Goal: Task Accomplishment & Management: Complete application form

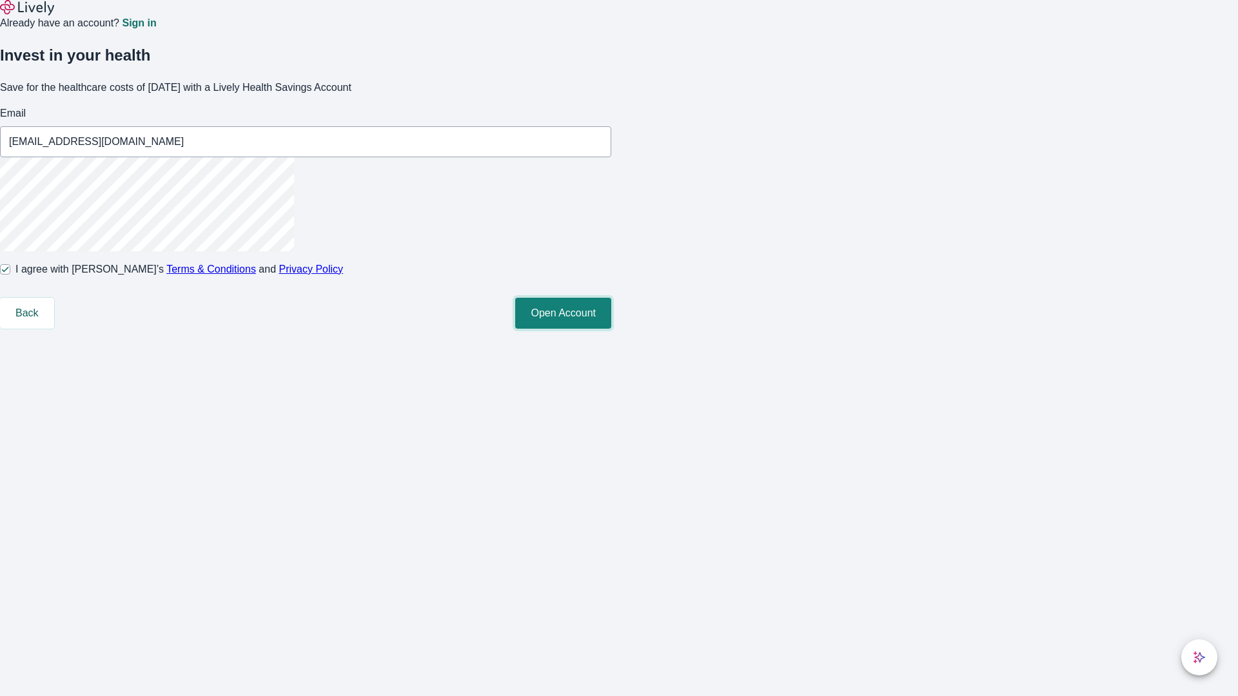
click at [611, 329] on button "Open Account" at bounding box center [563, 313] width 96 height 31
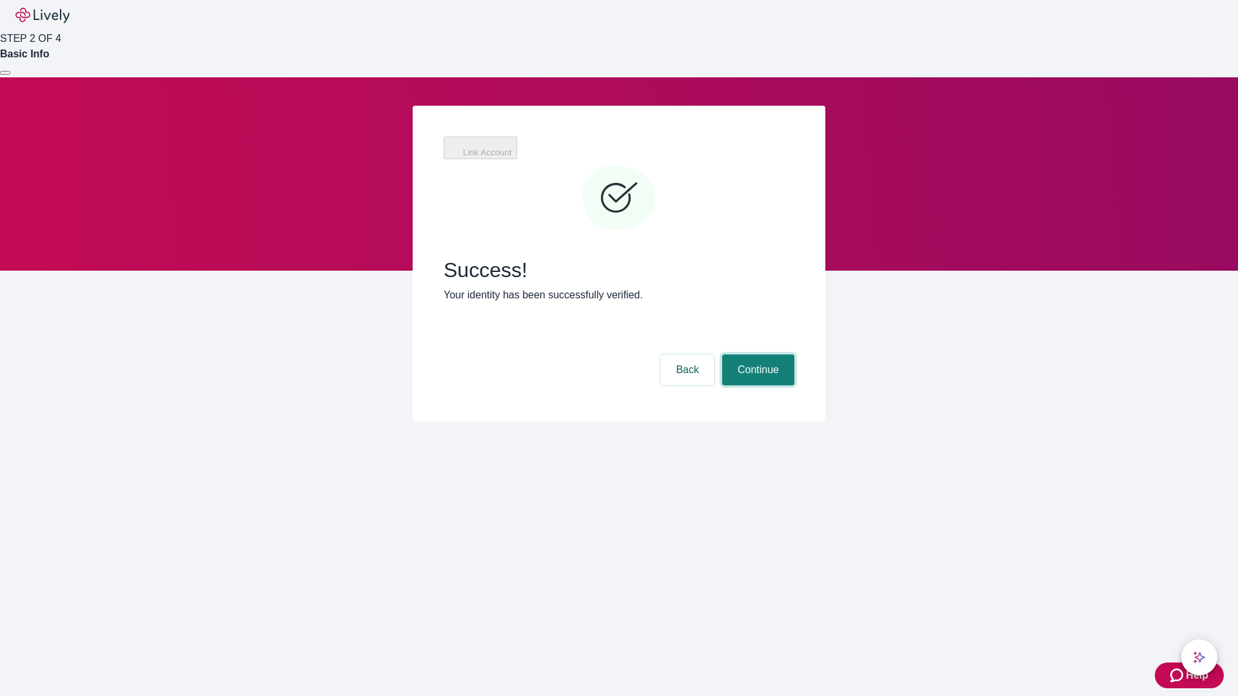
click at [756, 355] on button "Continue" at bounding box center [758, 370] width 72 height 31
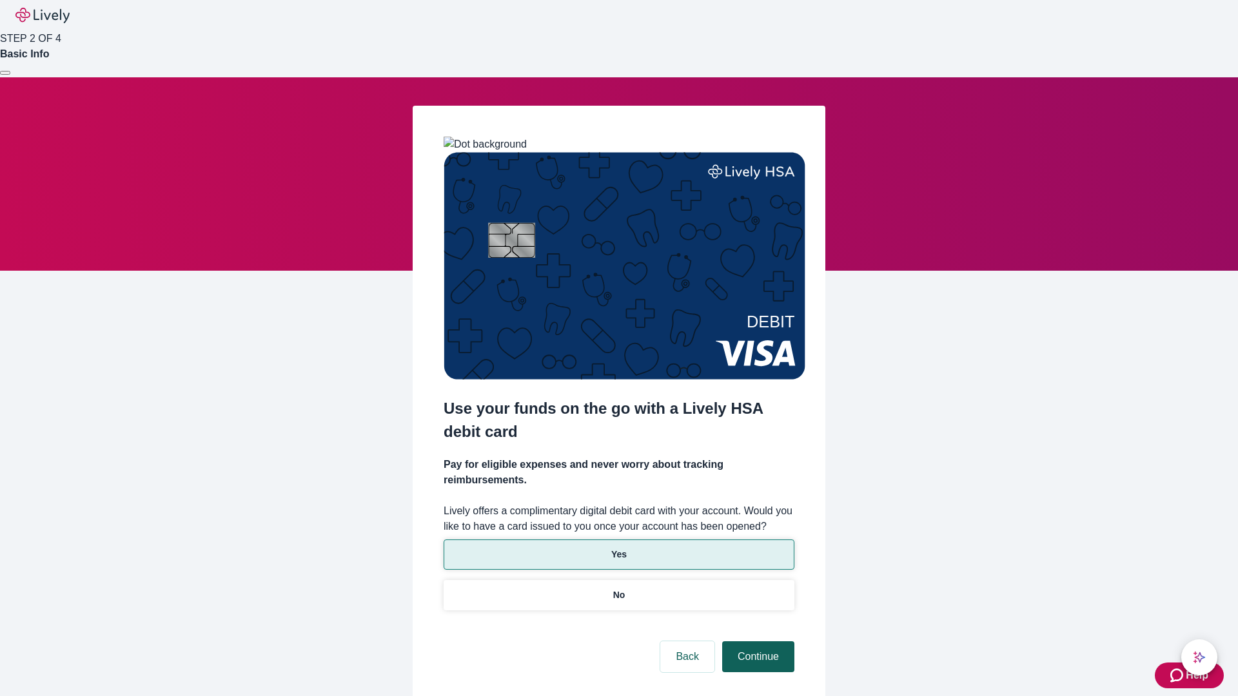
click at [618, 589] on p "No" at bounding box center [619, 596] width 12 height 14
click at [756, 642] on button "Continue" at bounding box center [758, 657] width 72 height 31
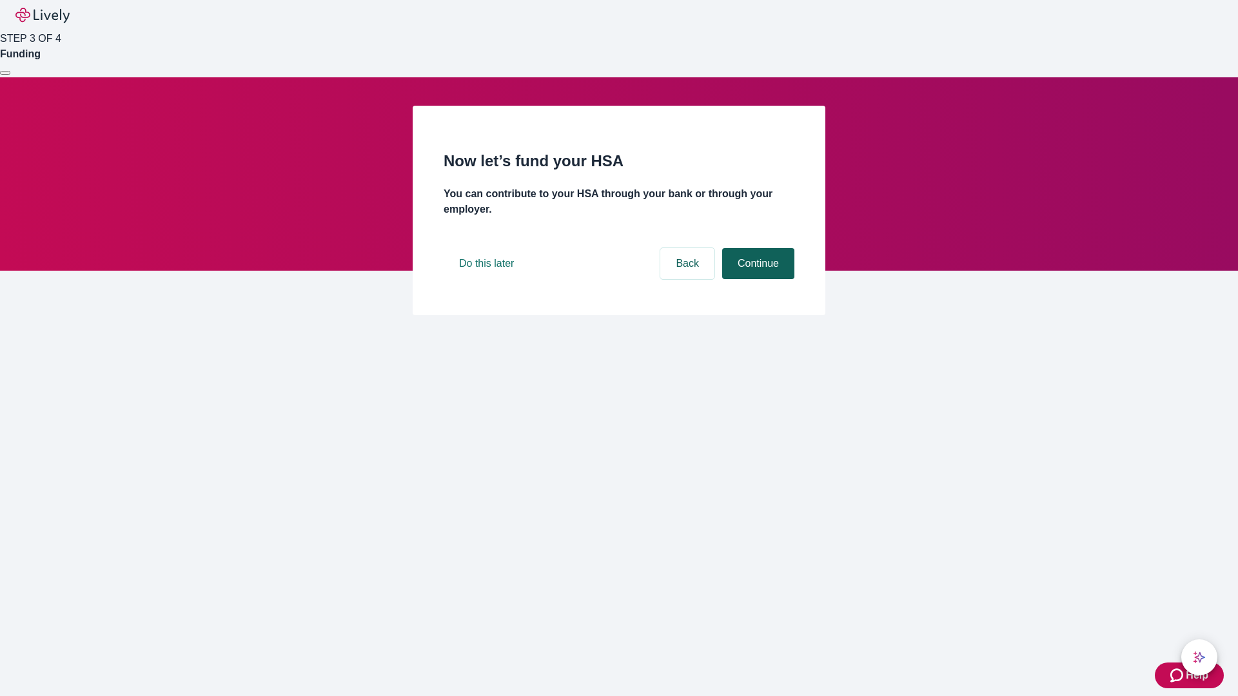
click at [756, 279] on button "Continue" at bounding box center [758, 263] width 72 height 31
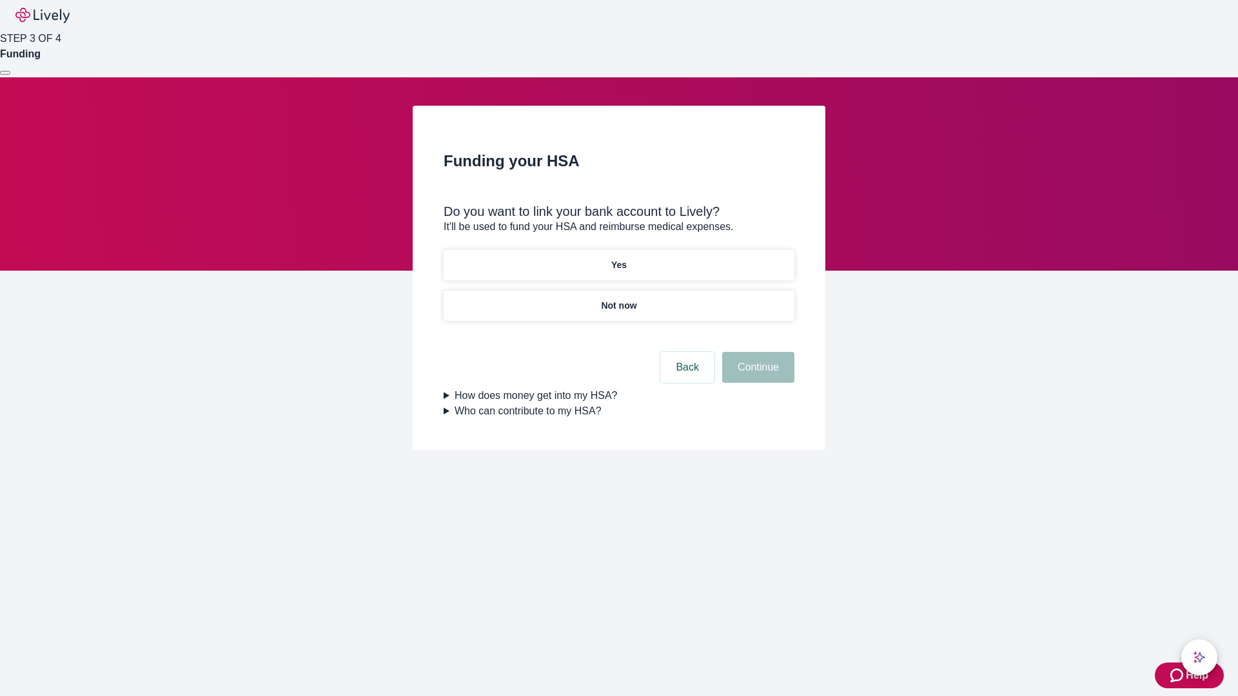
click at [618, 259] on p "Yes" at bounding box center [618, 266] width 15 height 14
click at [756, 352] on button "Continue" at bounding box center [758, 367] width 72 height 31
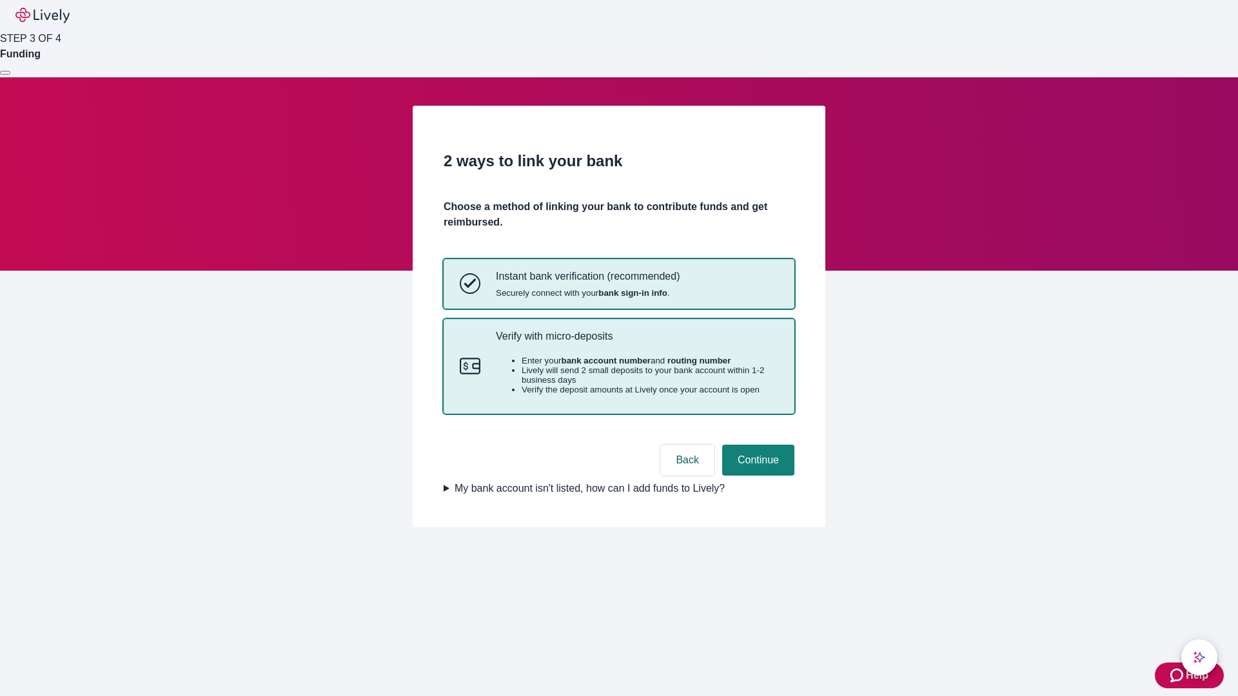
click at [636, 342] on p "Verify with micro-deposits" at bounding box center [637, 336] width 282 height 12
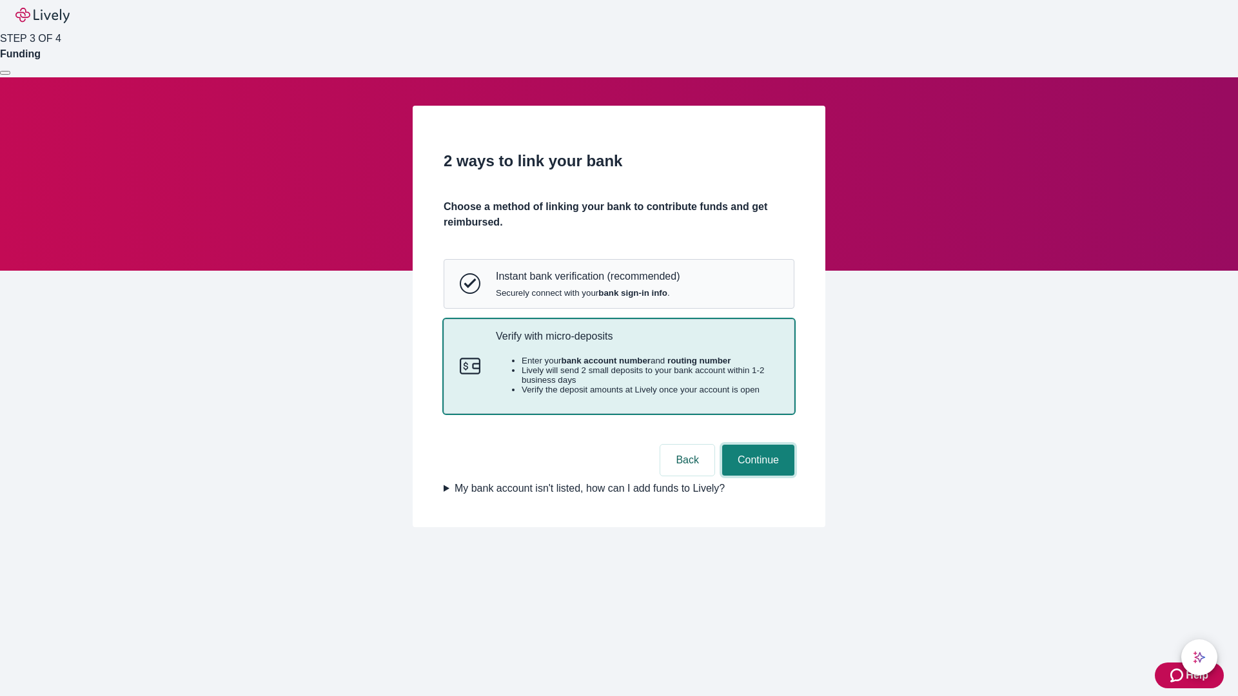
click at [756, 476] on button "Continue" at bounding box center [758, 460] width 72 height 31
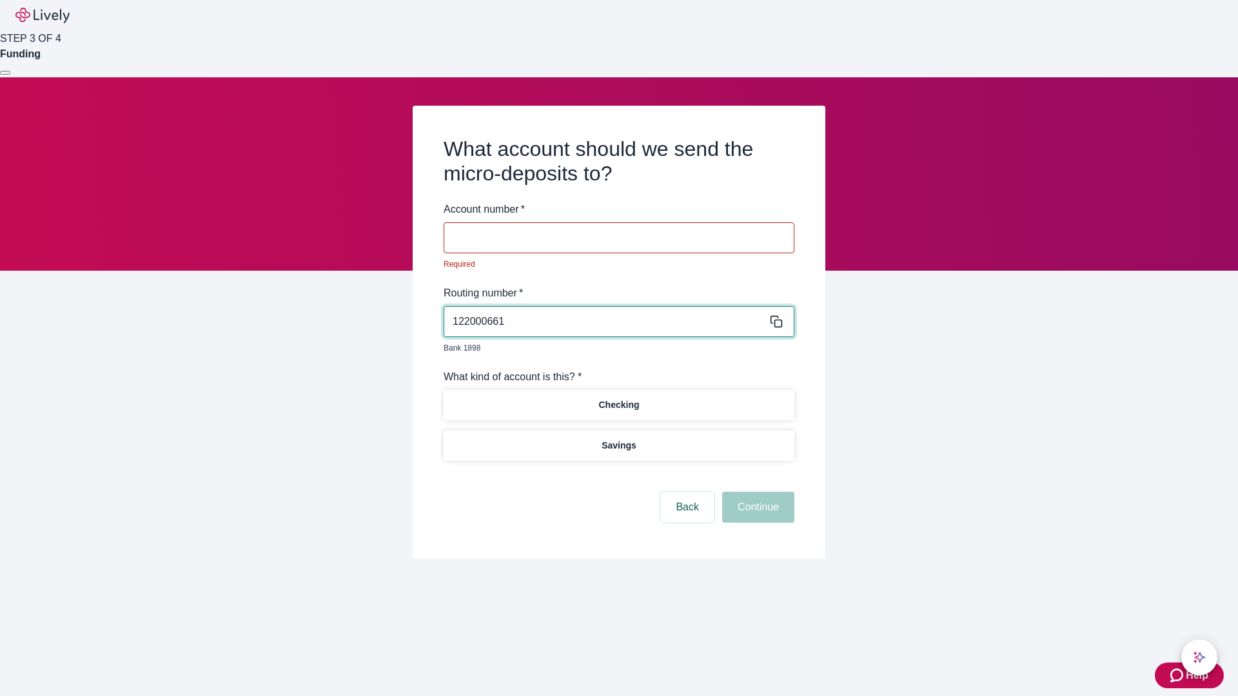
type input "122000661"
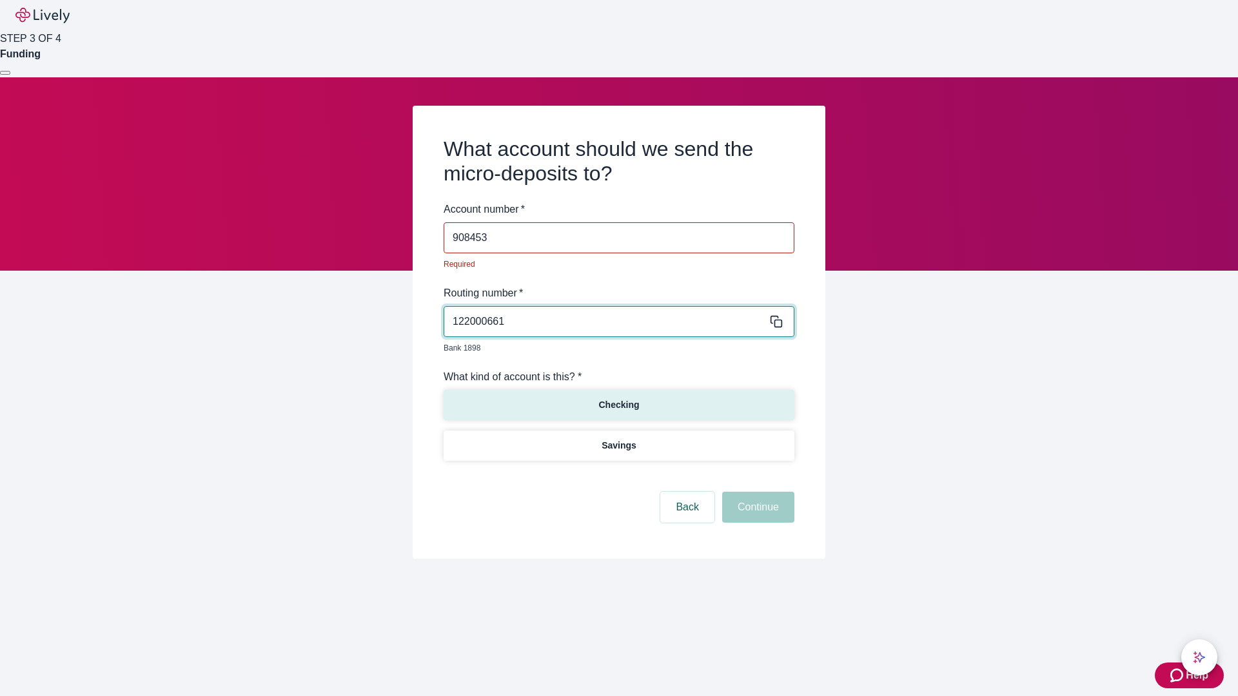
type input "908453"
click at [618, 398] on p "Checking" at bounding box center [618, 405] width 41 height 14
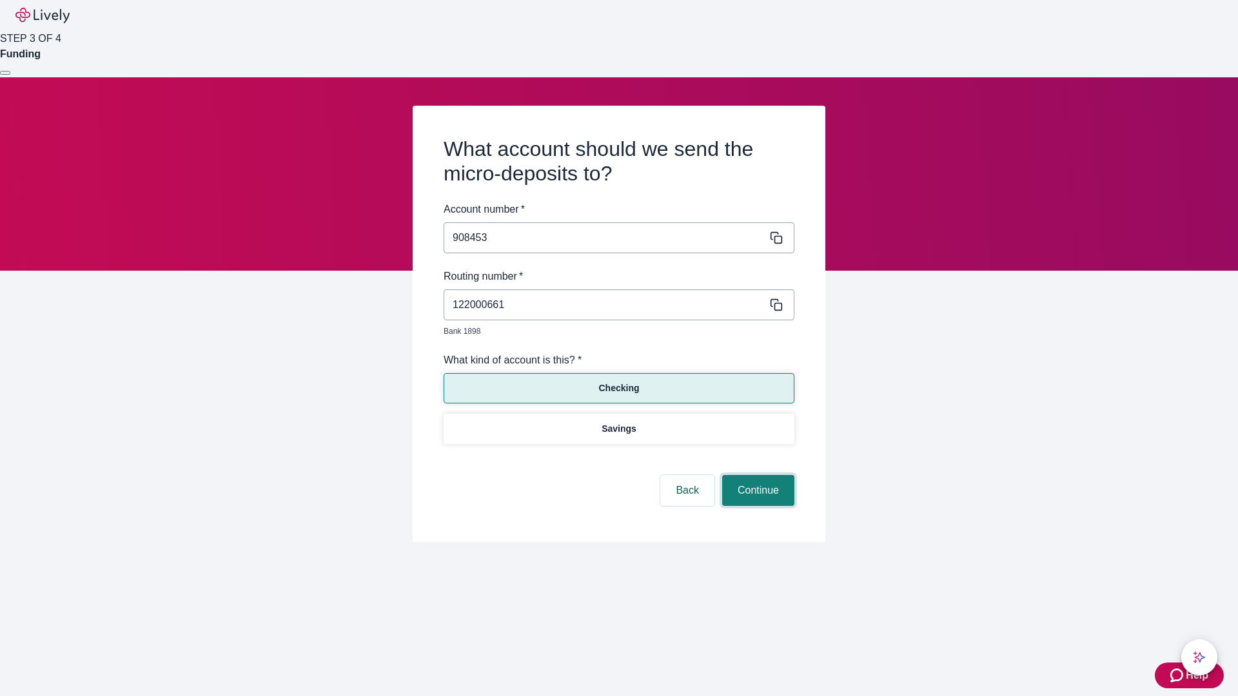
click at [756, 476] on button "Continue" at bounding box center [758, 490] width 72 height 31
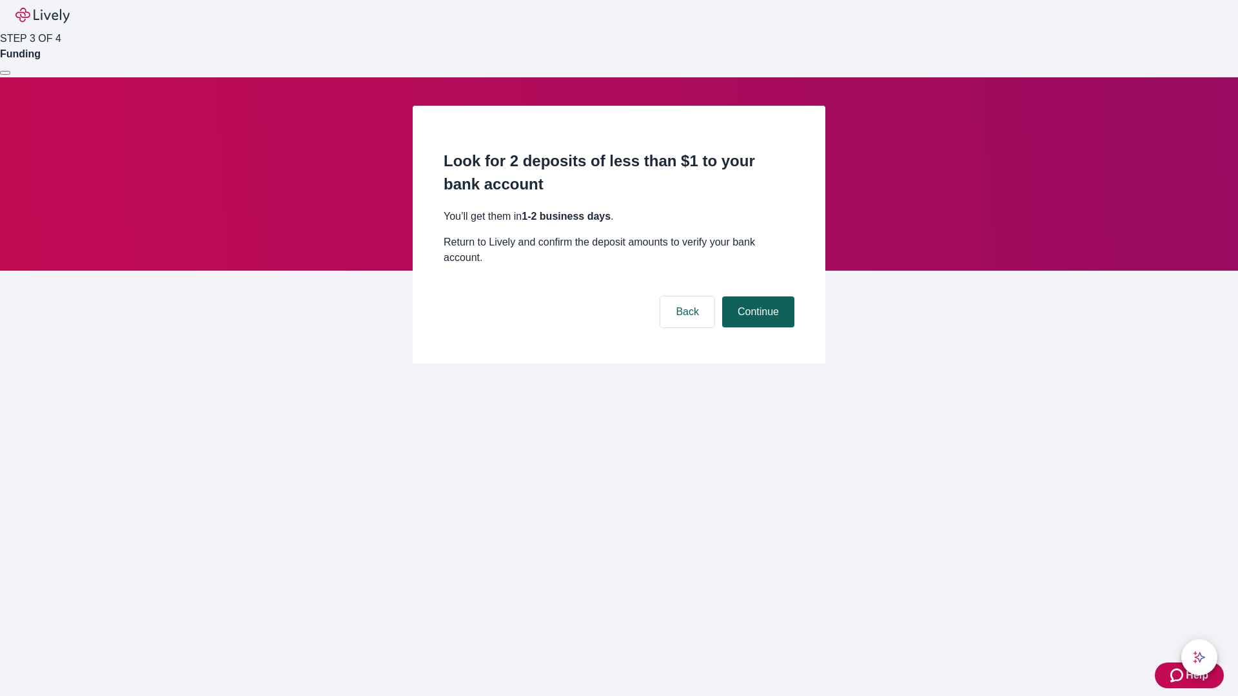
click at [756, 297] on button "Continue" at bounding box center [758, 312] width 72 height 31
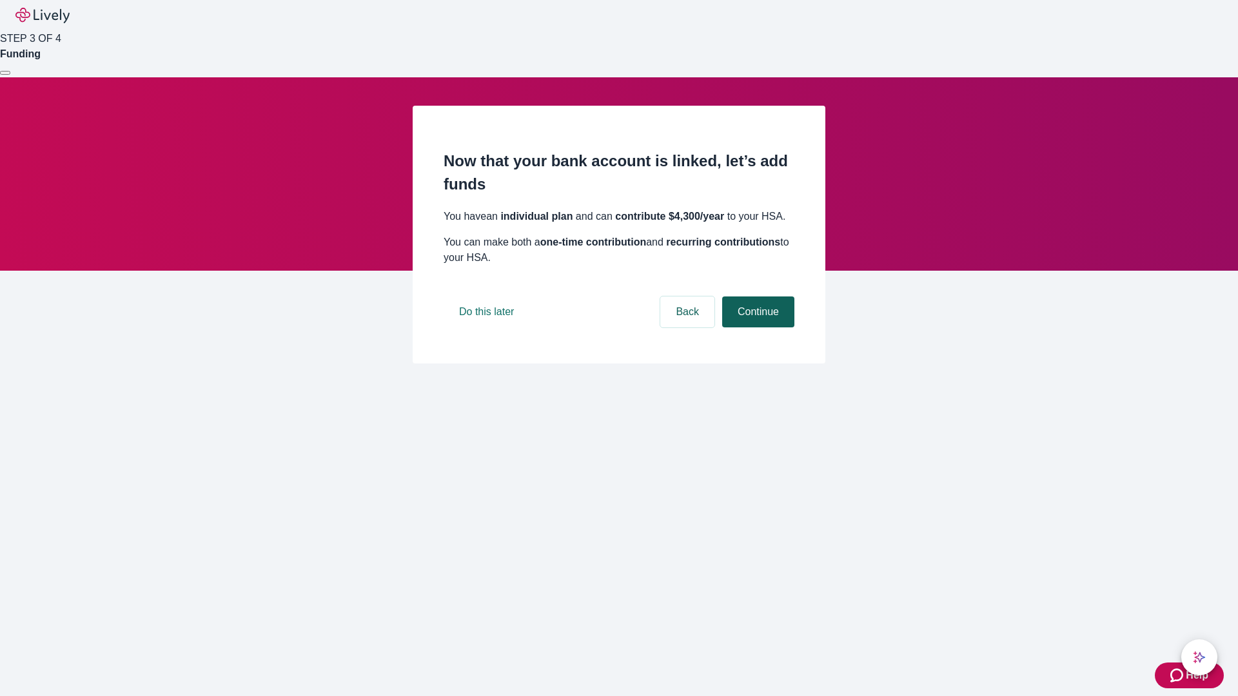
click at [756, 328] on button "Continue" at bounding box center [758, 312] width 72 height 31
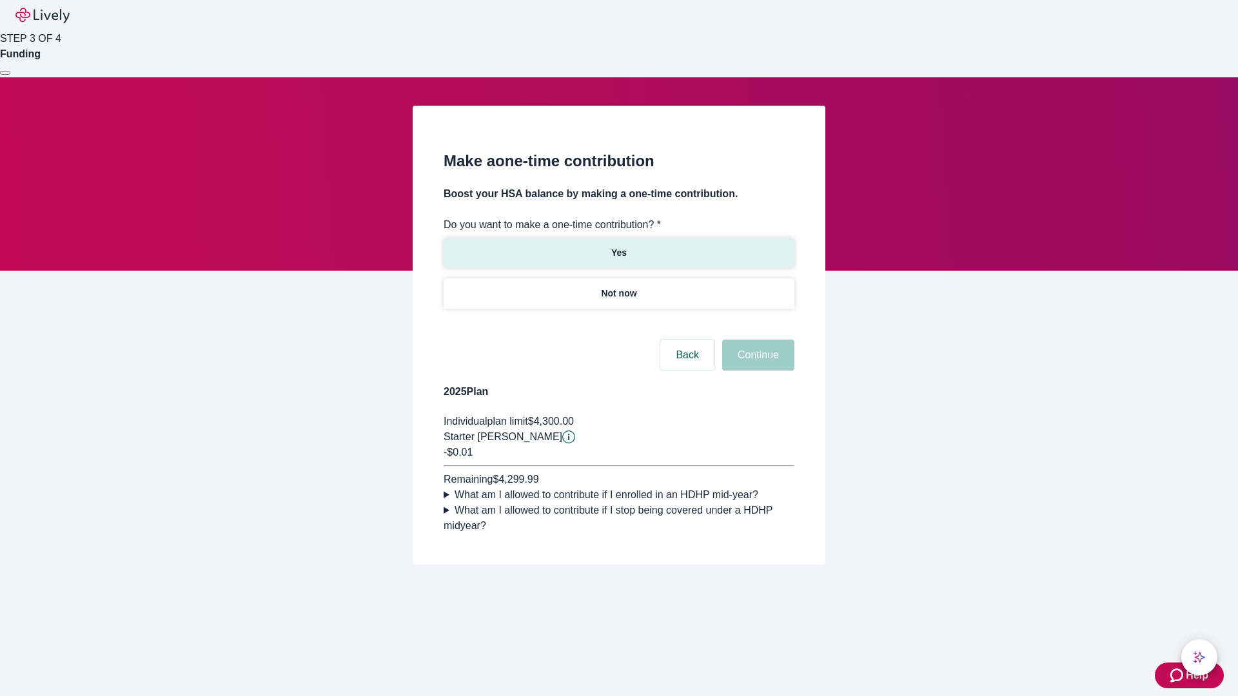
click at [618, 246] on p "Yes" at bounding box center [618, 253] width 15 height 14
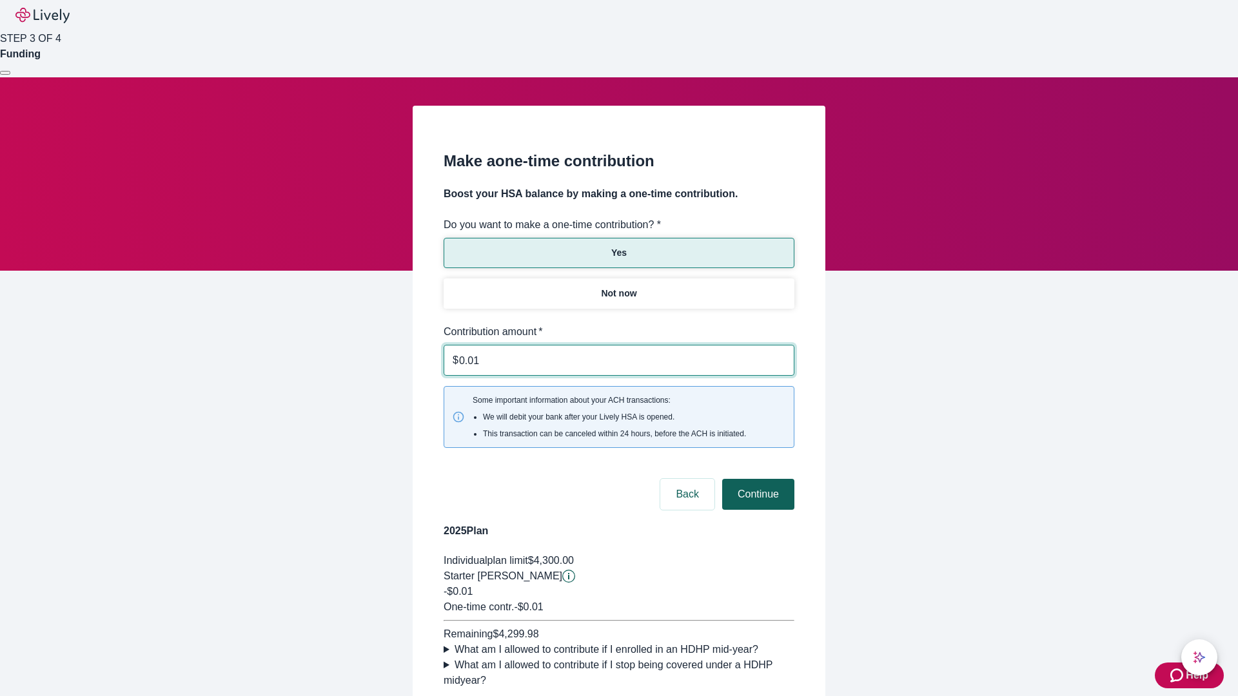
type input "0.01"
click at [756, 479] on button "Continue" at bounding box center [758, 494] width 72 height 31
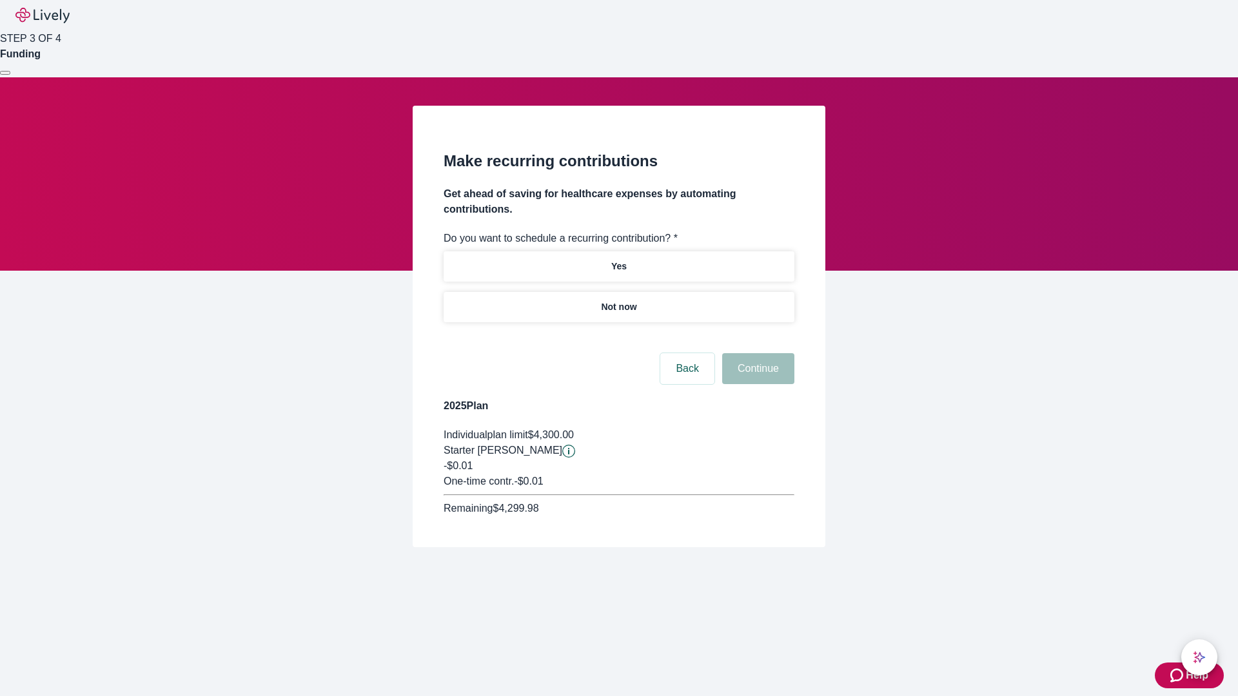
click at [618, 300] on p "Not now" at bounding box center [618, 307] width 35 height 14
click at [756, 353] on button "Continue" at bounding box center [758, 368] width 72 height 31
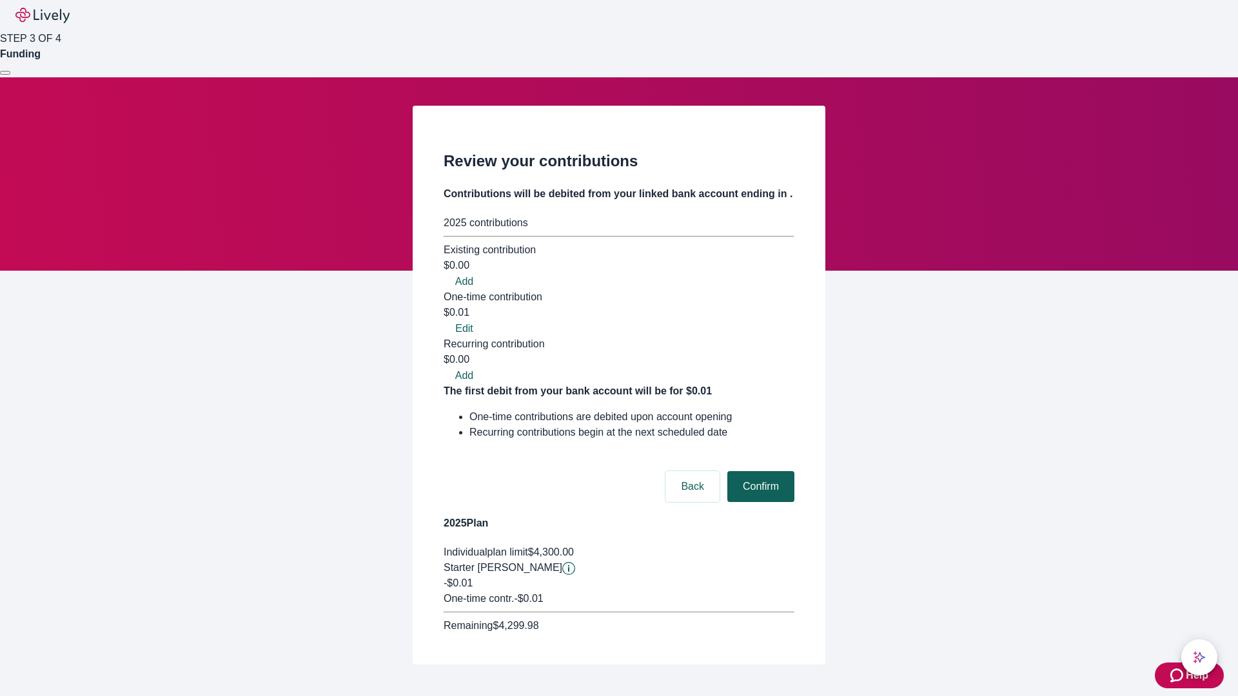
click at [759, 471] on button "Confirm" at bounding box center [760, 486] width 67 height 31
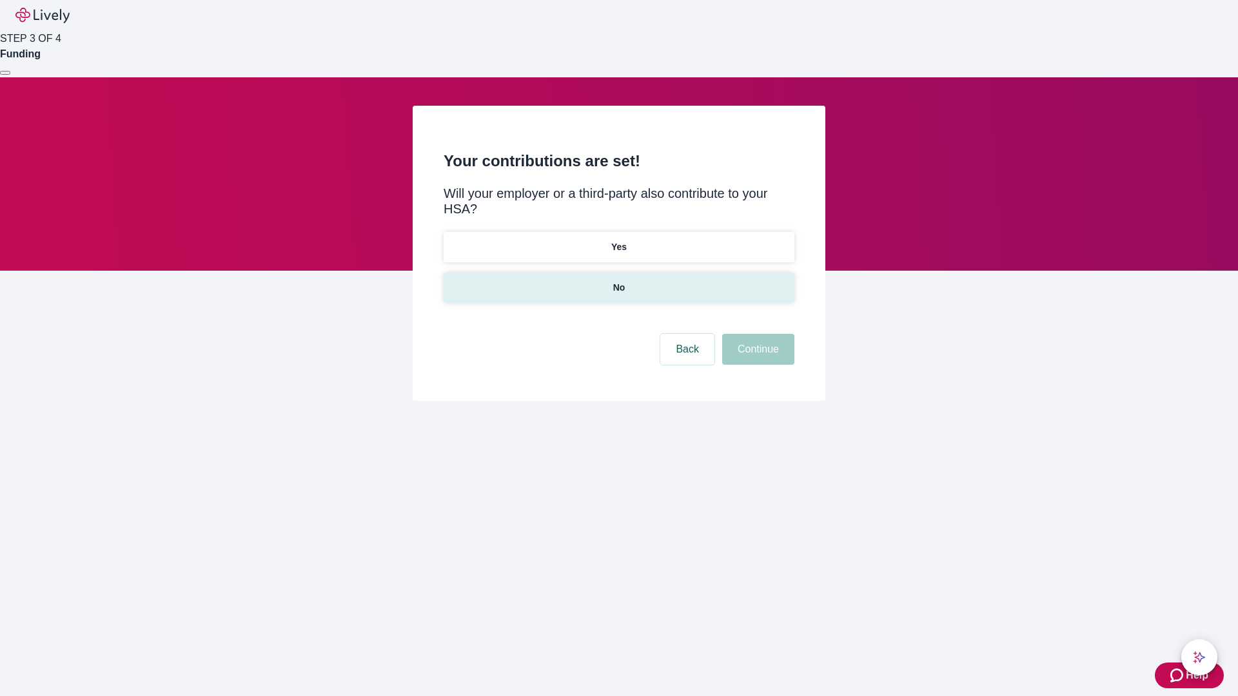
click at [618, 281] on p "No" at bounding box center [619, 288] width 12 height 14
click at [756, 334] on button "Continue" at bounding box center [758, 349] width 72 height 31
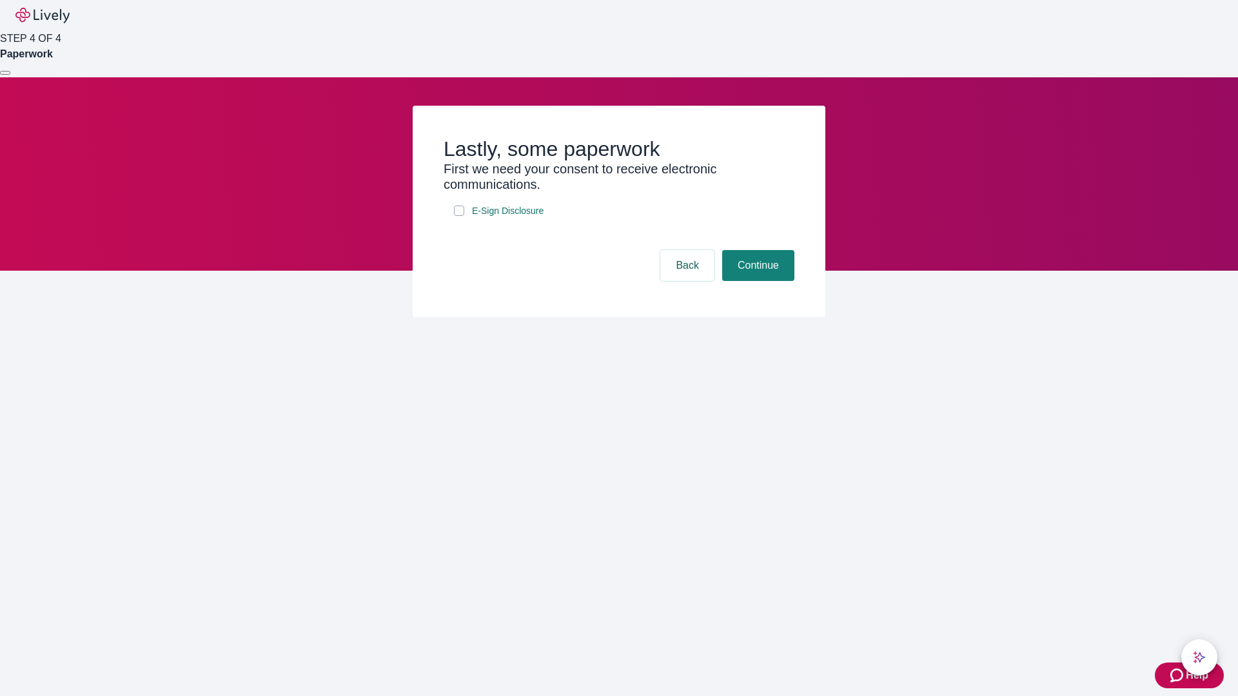
click at [459, 216] on input "E-Sign Disclosure" at bounding box center [459, 211] width 10 height 10
checkbox input "true"
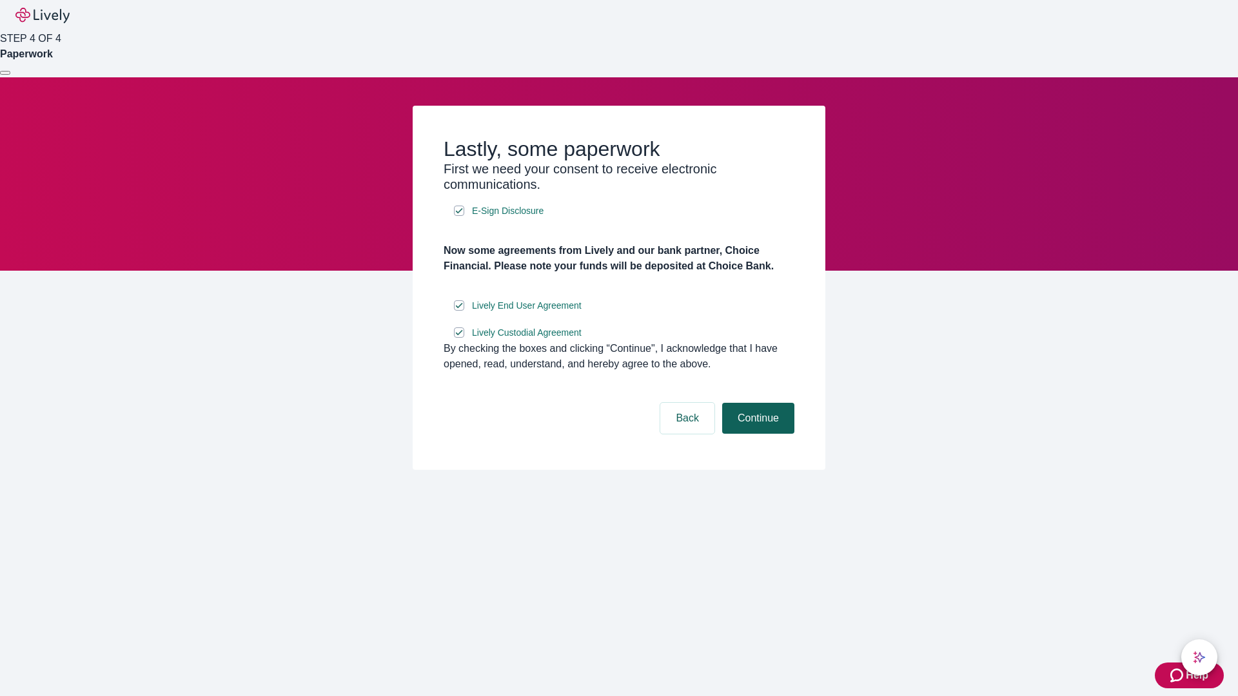
click at [756, 434] on button "Continue" at bounding box center [758, 418] width 72 height 31
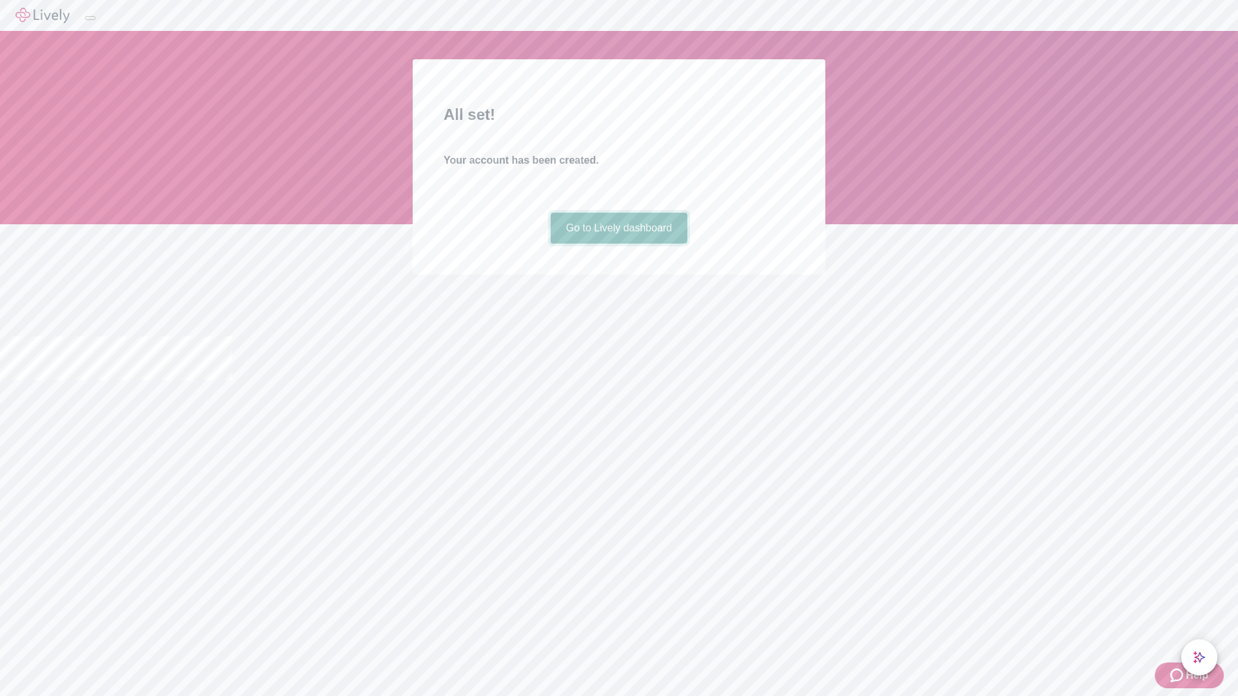
click at [618, 244] on link "Go to Lively dashboard" at bounding box center [619, 228] width 137 height 31
